Goal: Task Accomplishment & Management: Manage account settings

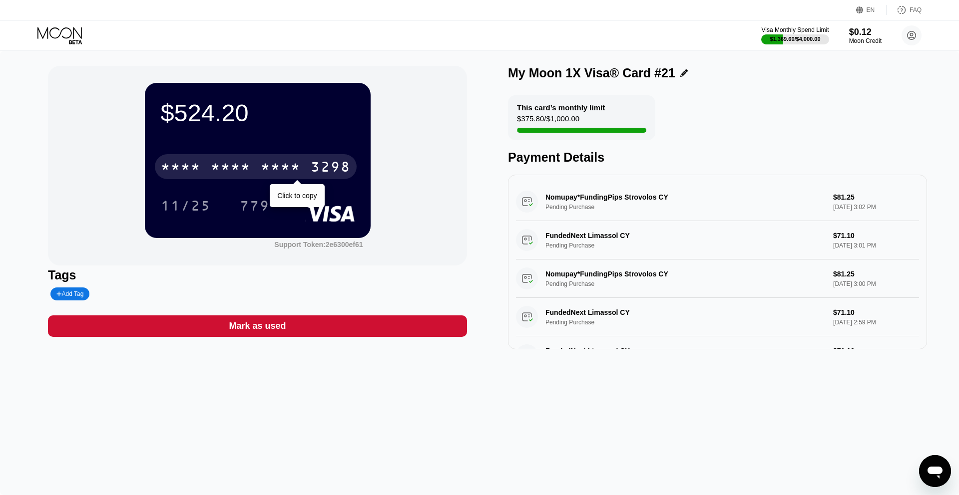
click at [245, 166] on div "* * * *" at bounding box center [231, 168] width 40 height 16
